Goal: Task Accomplishment & Management: Use online tool/utility

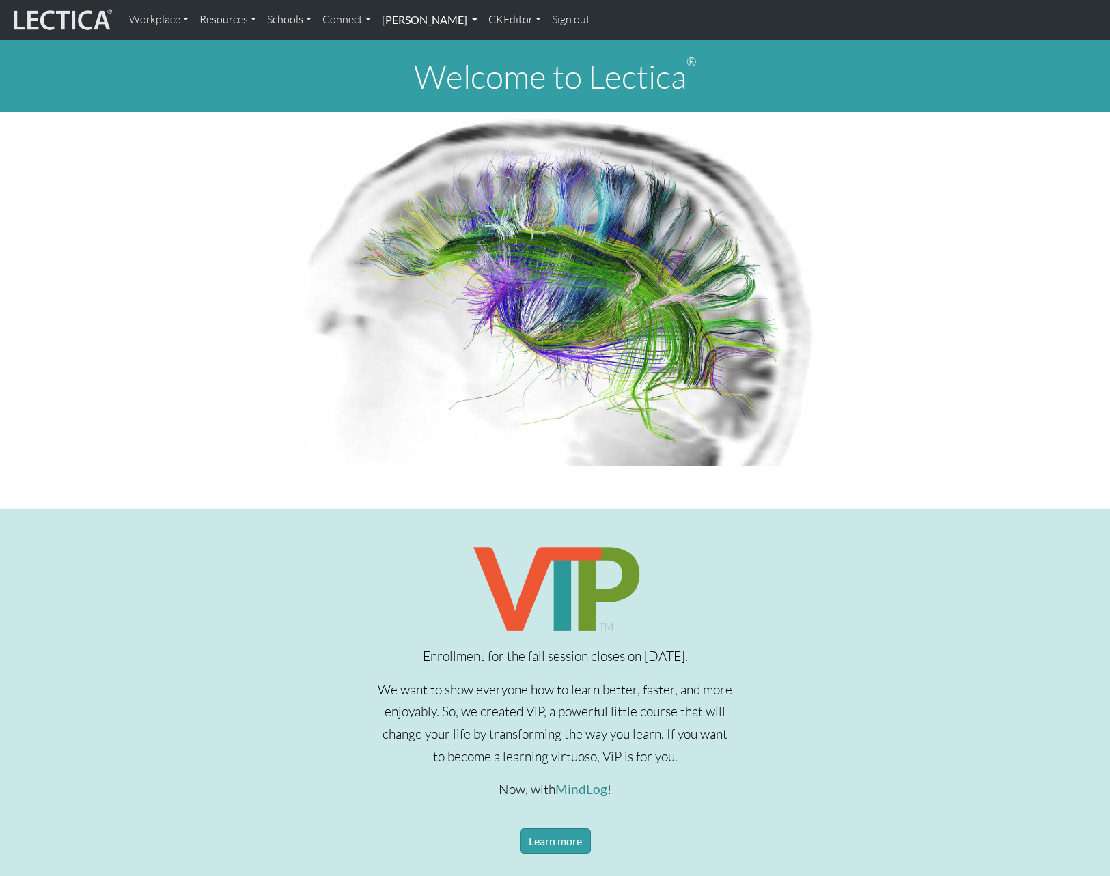
click at [483, 19] on link "[PERSON_NAME]" at bounding box center [429, 19] width 107 height 29
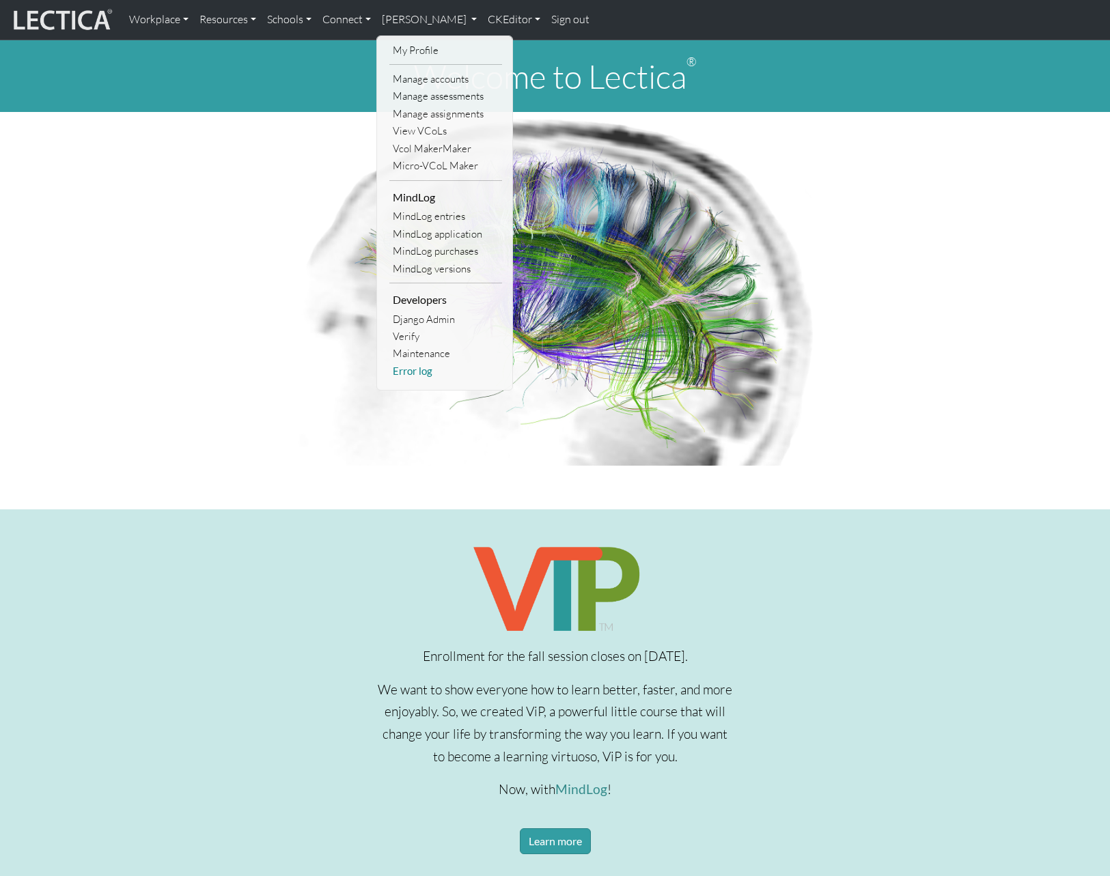
click at [416, 369] on link "Error log" at bounding box center [445, 371] width 113 height 17
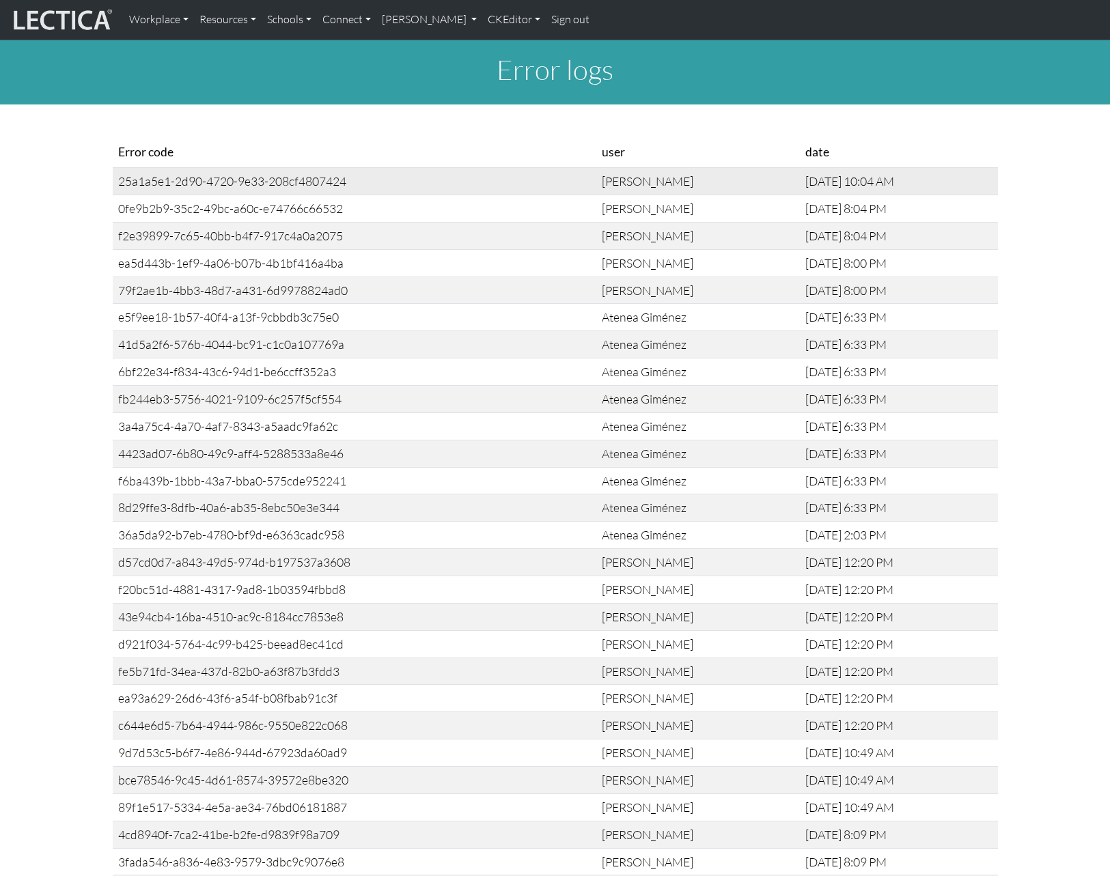
click at [264, 180] on div "25a1a5e1-2d90-4720-9e33-208cf4807424" at bounding box center [354, 181] width 473 height 16
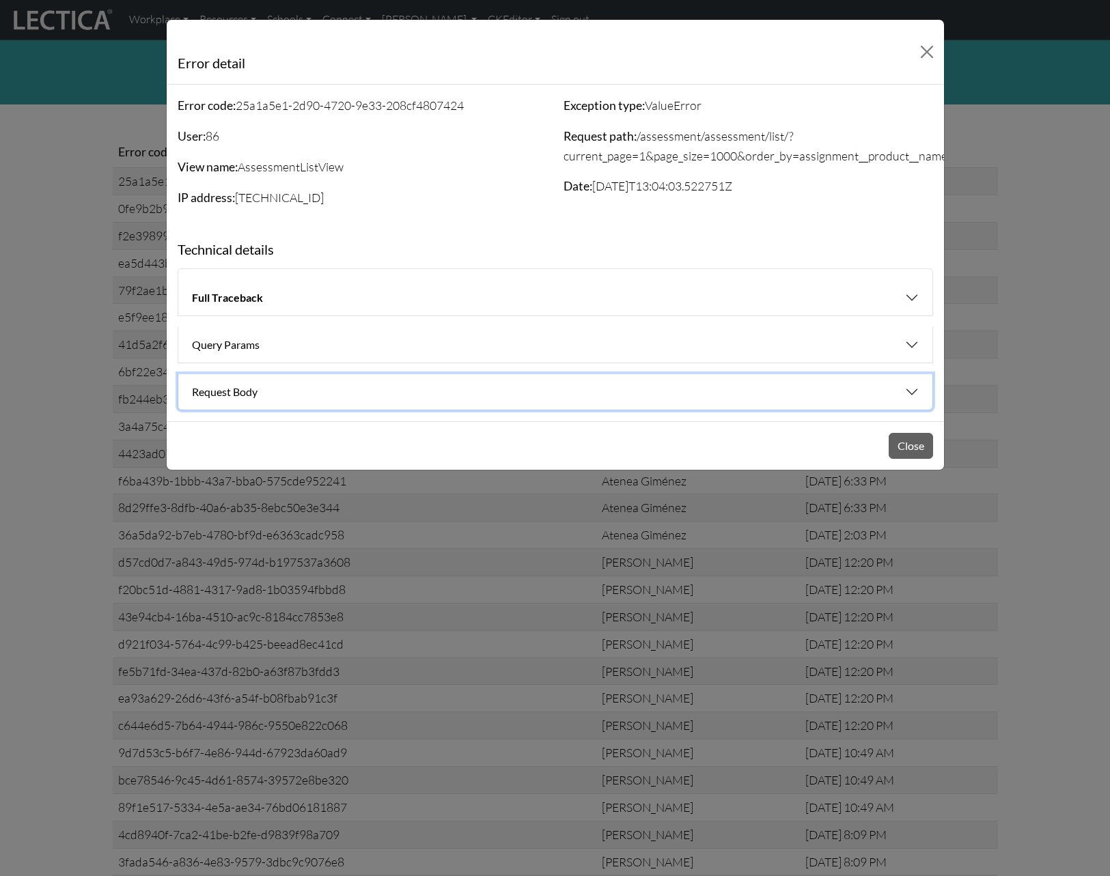
click at [789, 380] on button "Request Body" at bounding box center [555, 392] width 754 height 36
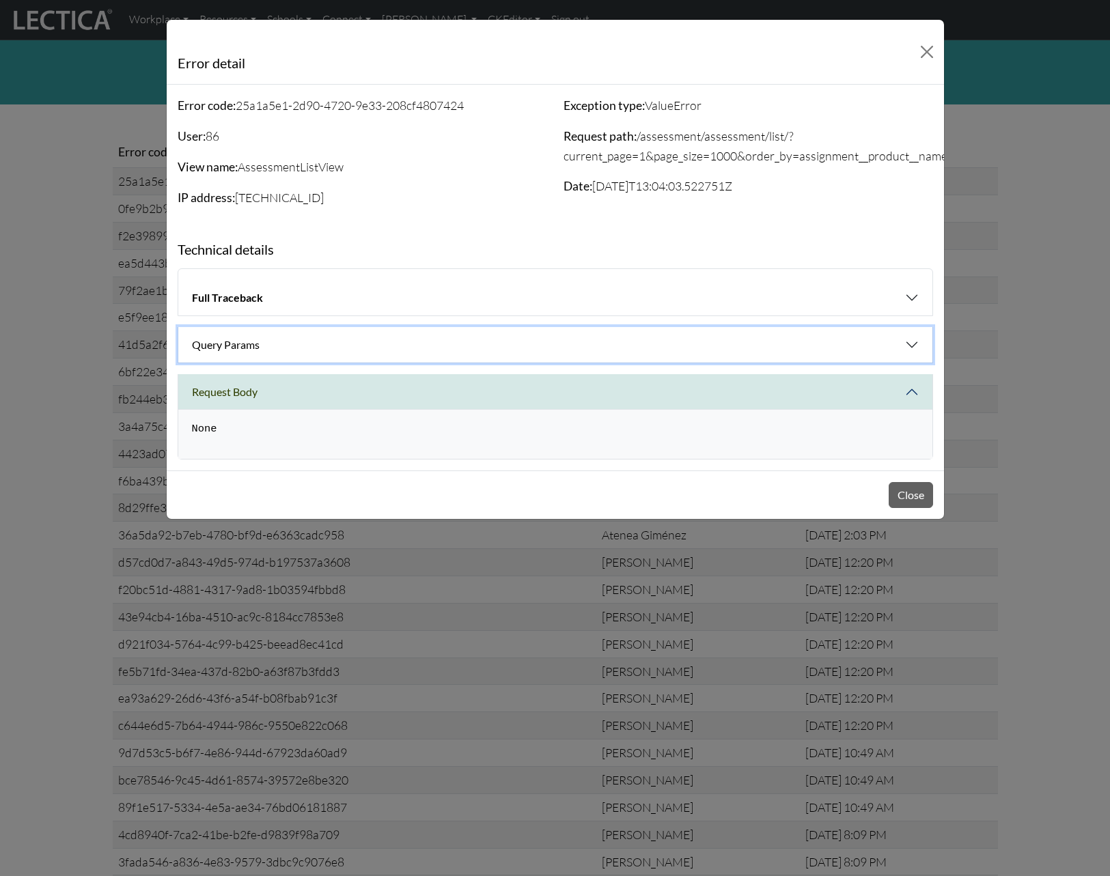
click at [807, 342] on button "Query Params" at bounding box center [555, 345] width 754 height 36
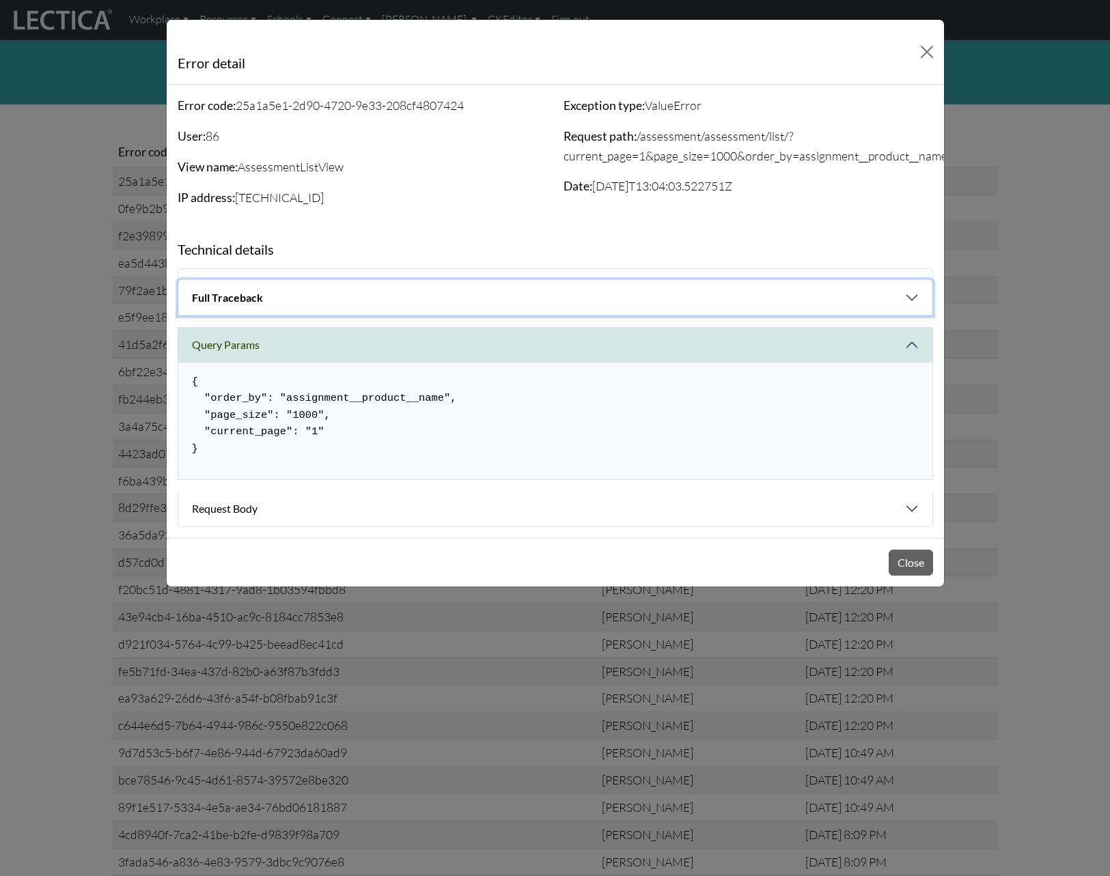
click at [795, 291] on button "Full Traceback" at bounding box center [555, 298] width 754 height 36
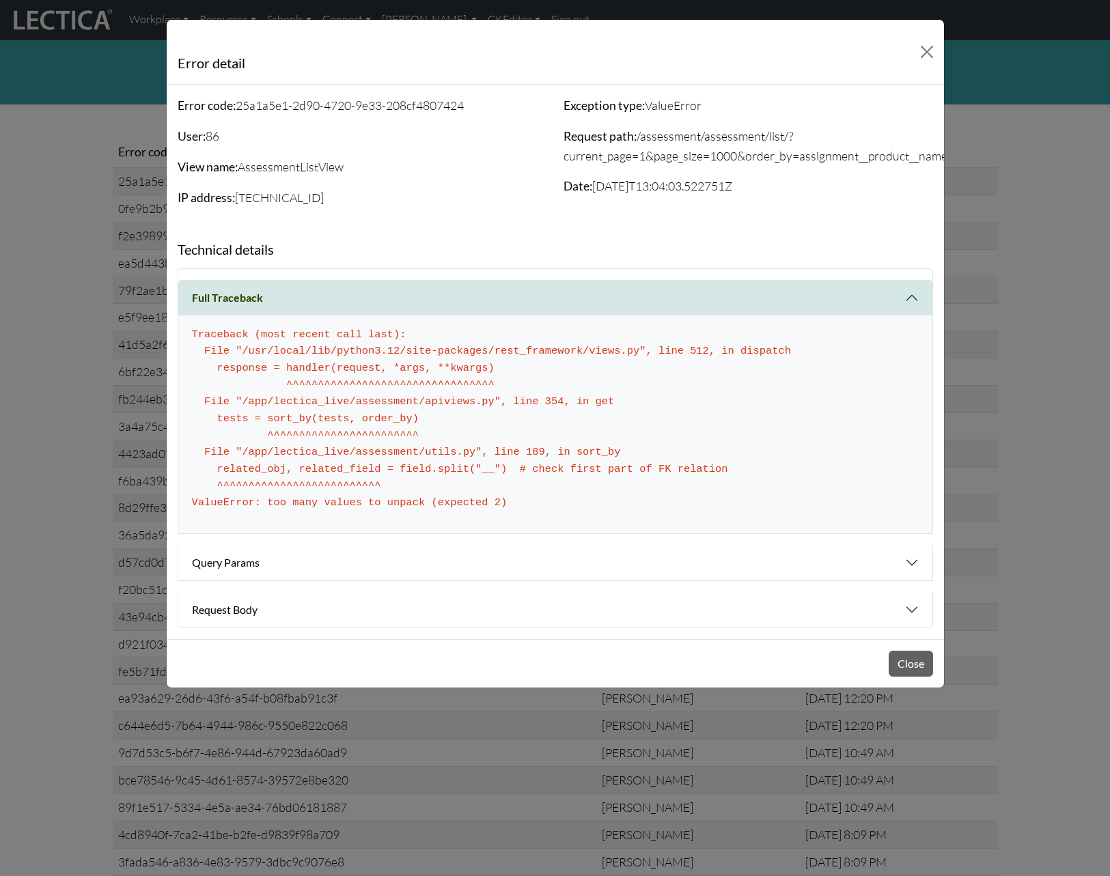
click at [1015, 269] on div "Error detail Error code: 25a1a5e1-2d90-4720-9e33-208cf4807424 User: 86 View nam…" at bounding box center [555, 438] width 1110 height 876
